Goal: Task Accomplishment & Management: Manage account settings

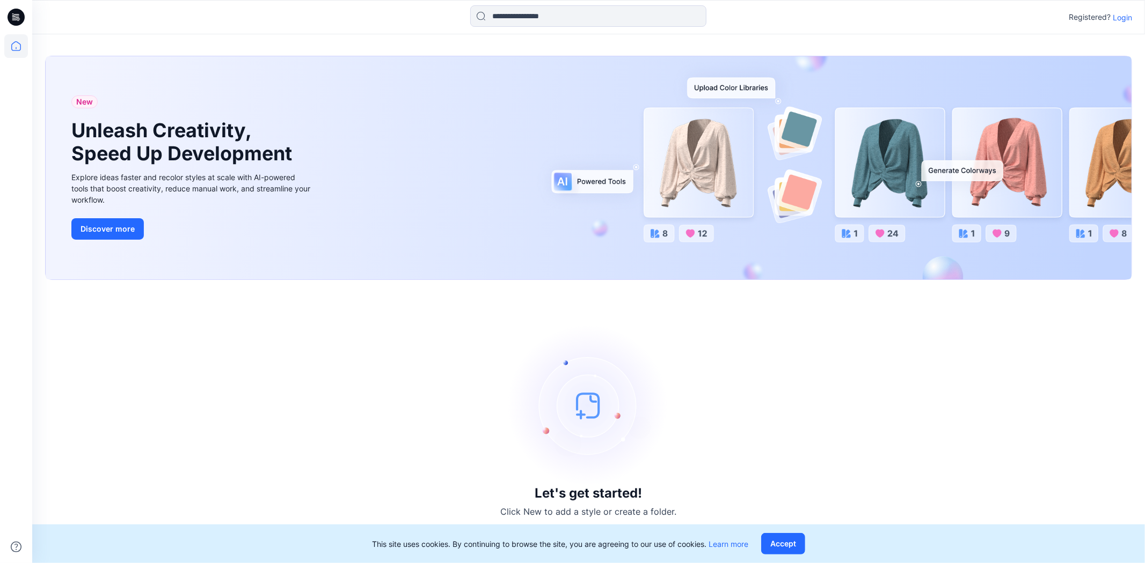
click at [1120, 19] on p "Login" at bounding box center [1121, 17] width 19 height 11
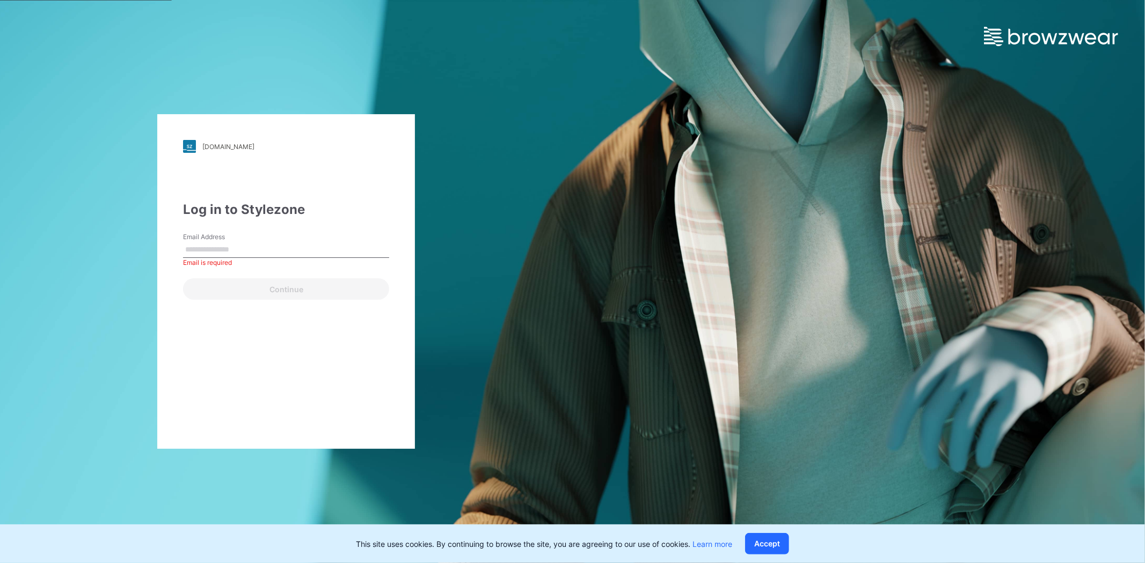
click at [202, 291] on div "Continue" at bounding box center [286, 287] width 206 height 26
click at [233, 247] on input "Email Address" at bounding box center [286, 250] width 206 height 16
type input "**********"
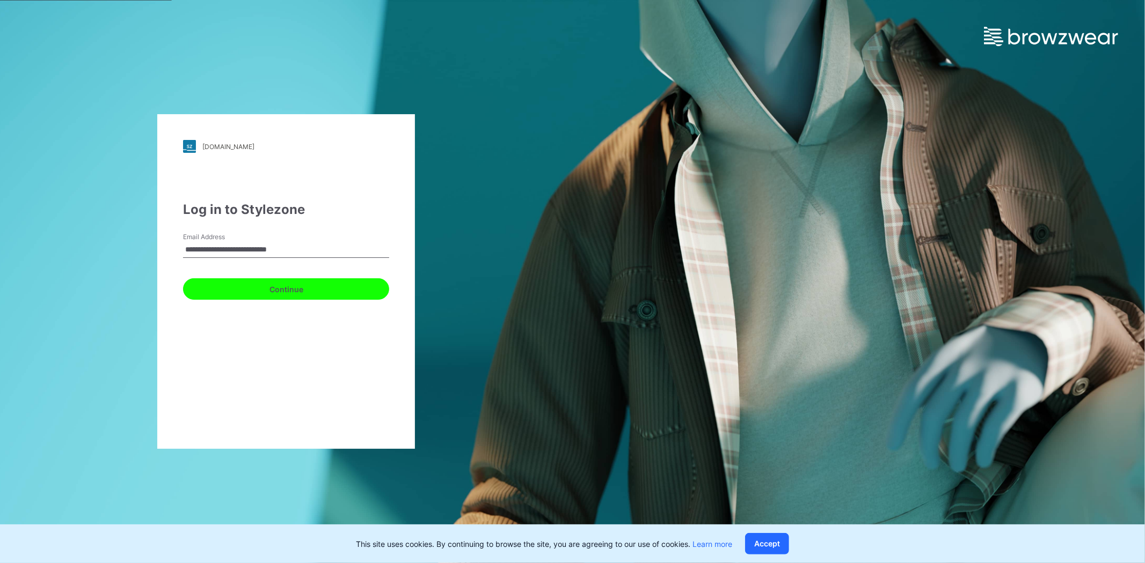
click at [234, 290] on button "Continue" at bounding box center [286, 289] width 206 height 21
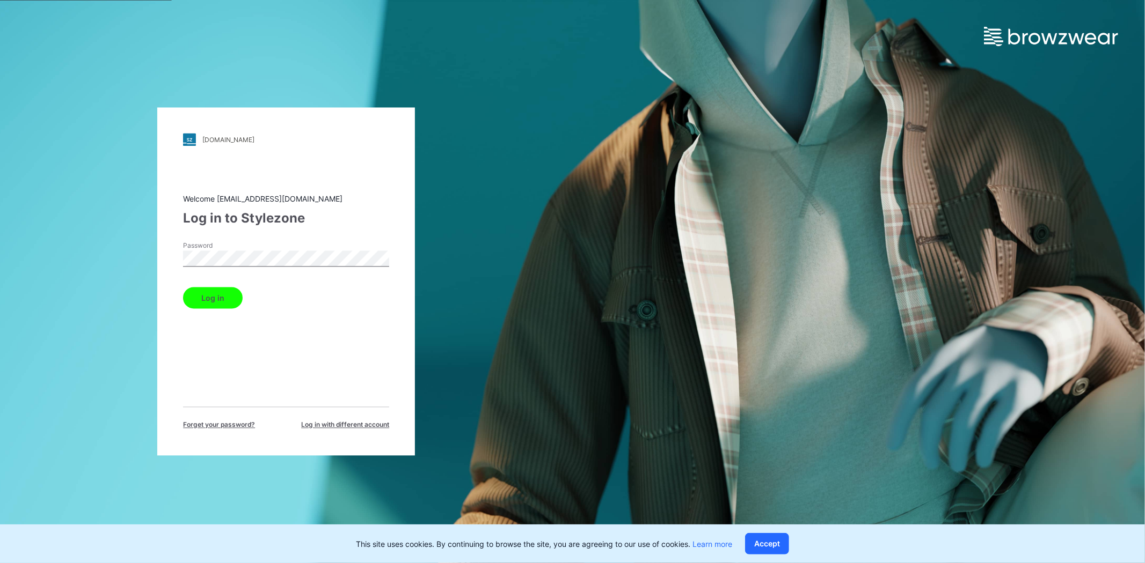
click at [221, 297] on button "Log in" at bounding box center [213, 298] width 60 height 21
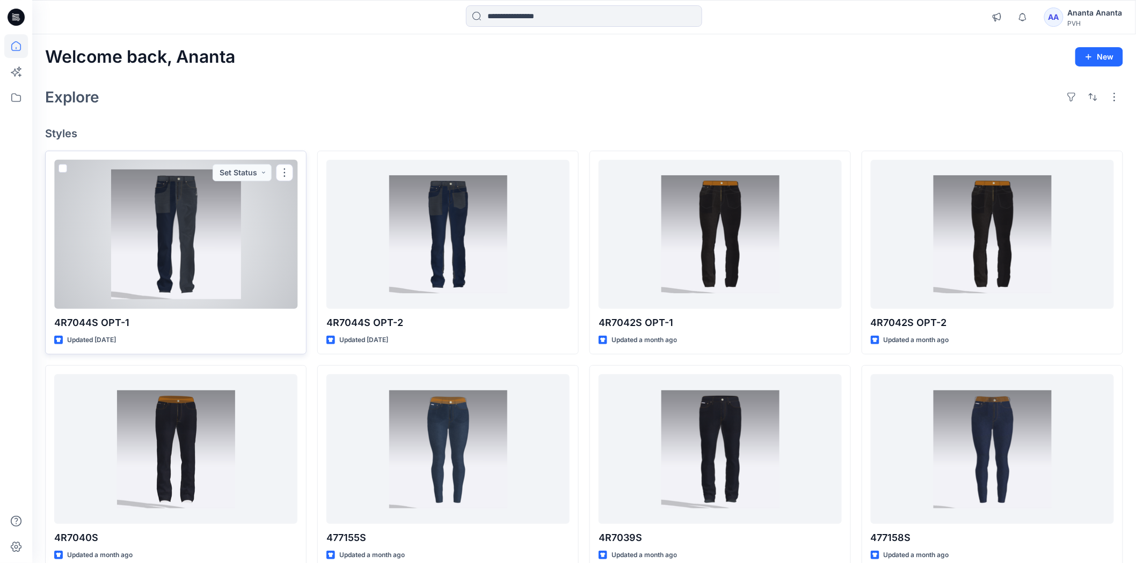
click at [223, 297] on div at bounding box center [175, 234] width 243 height 149
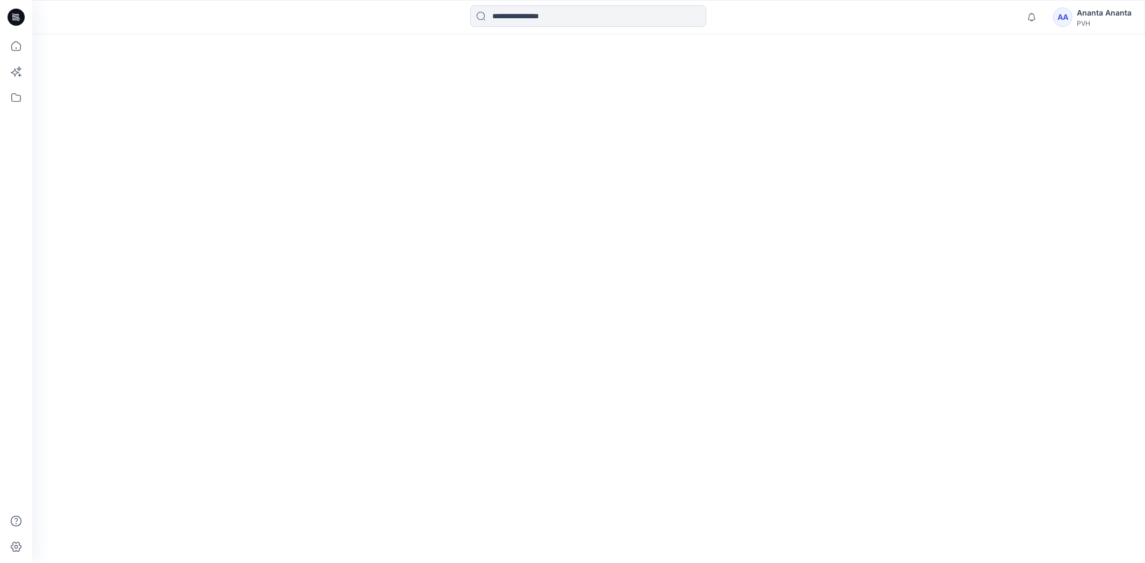
click at [223, 297] on div at bounding box center [588, 298] width 1112 height 529
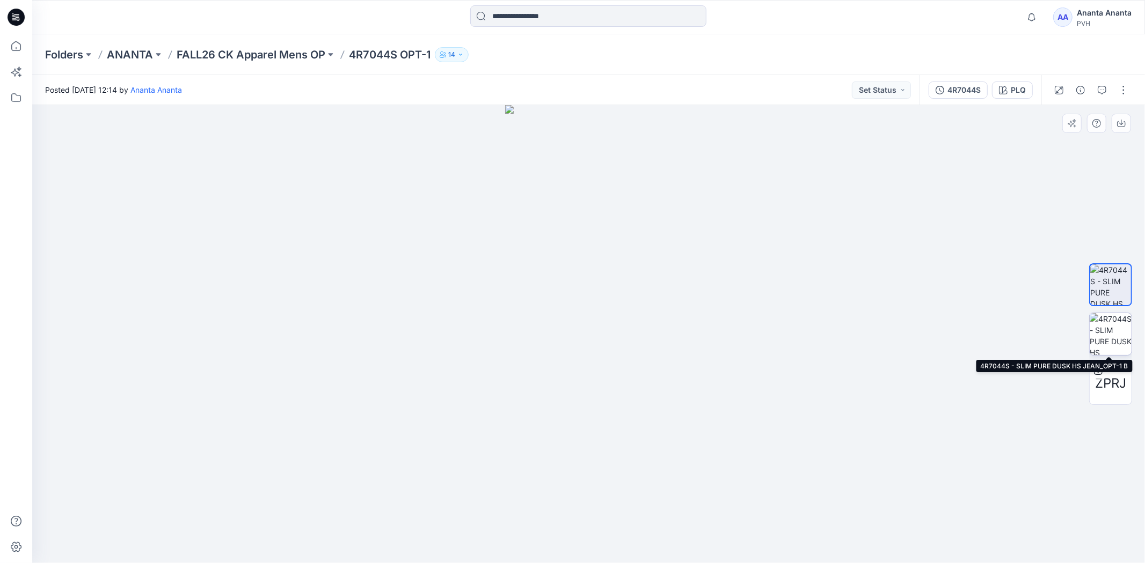
click at [1115, 323] on img at bounding box center [1110, 334] width 42 height 42
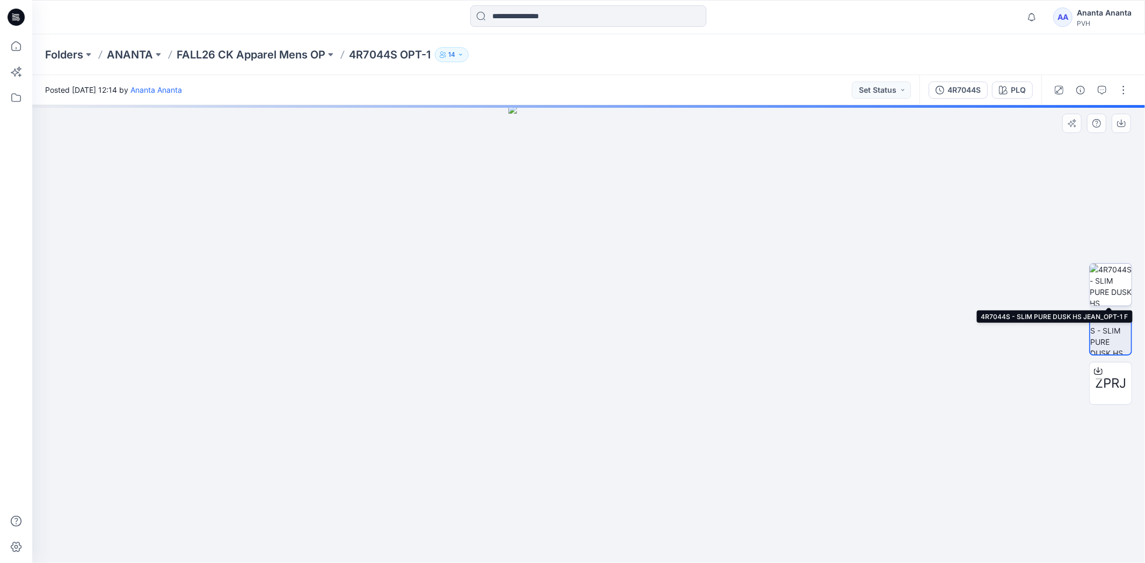
click at [1103, 272] on img at bounding box center [1110, 285] width 42 height 42
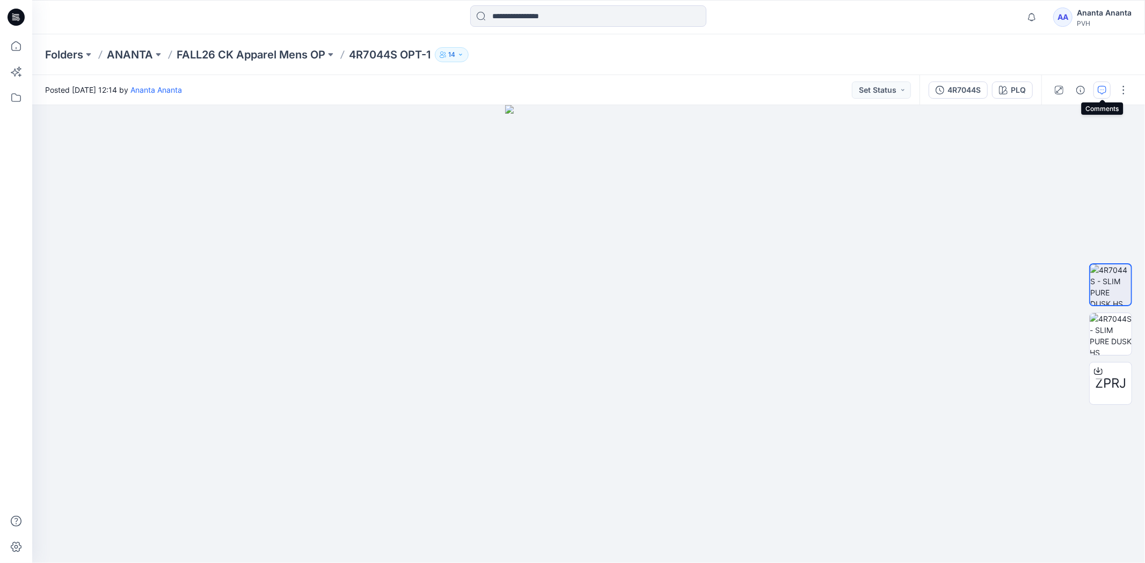
click at [1097, 91] on icon "button" at bounding box center [1101, 90] width 9 height 9
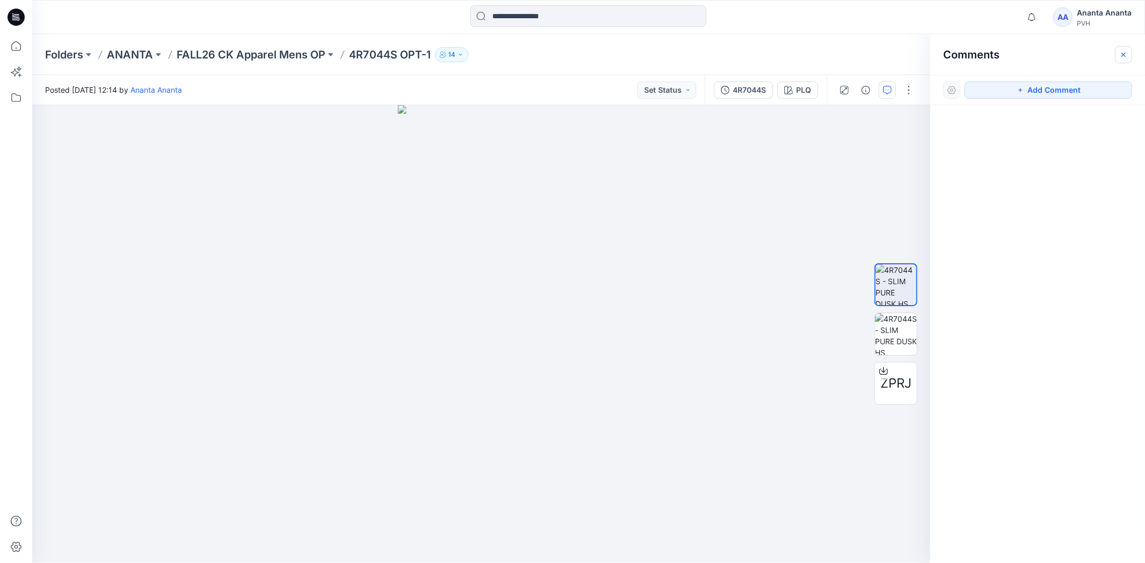
click at [1122, 52] on icon "button" at bounding box center [1123, 54] width 9 height 9
